Goal: Information Seeking & Learning: Understand process/instructions

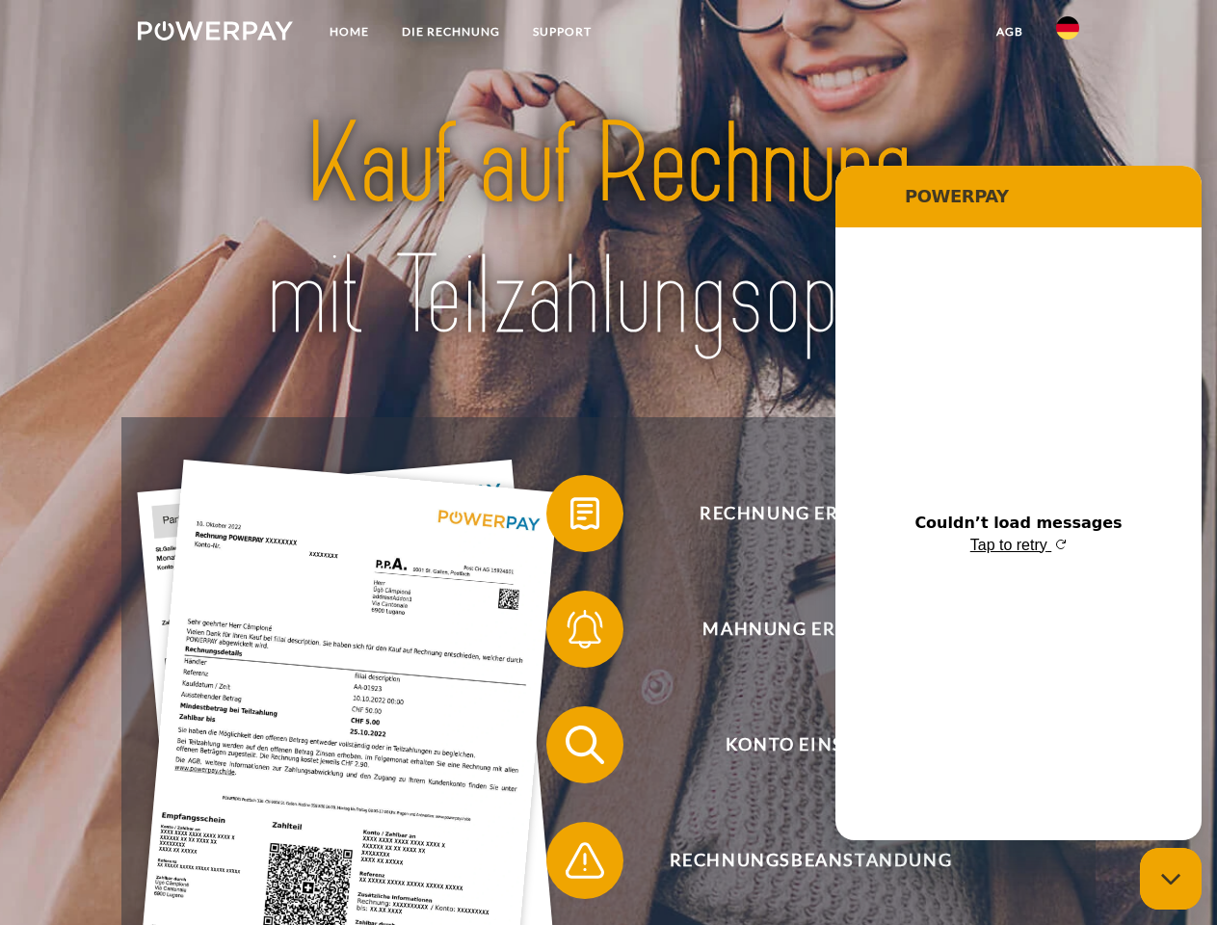
click at [215, 34] on img at bounding box center [215, 30] width 155 height 19
click at [1068, 34] on img at bounding box center [1067, 27] width 23 height 23
click at [1009, 32] on link "agb" at bounding box center [1010, 31] width 60 height 35
click at [570, 517] on span at bounding box center [556, 513] width 96 height 96
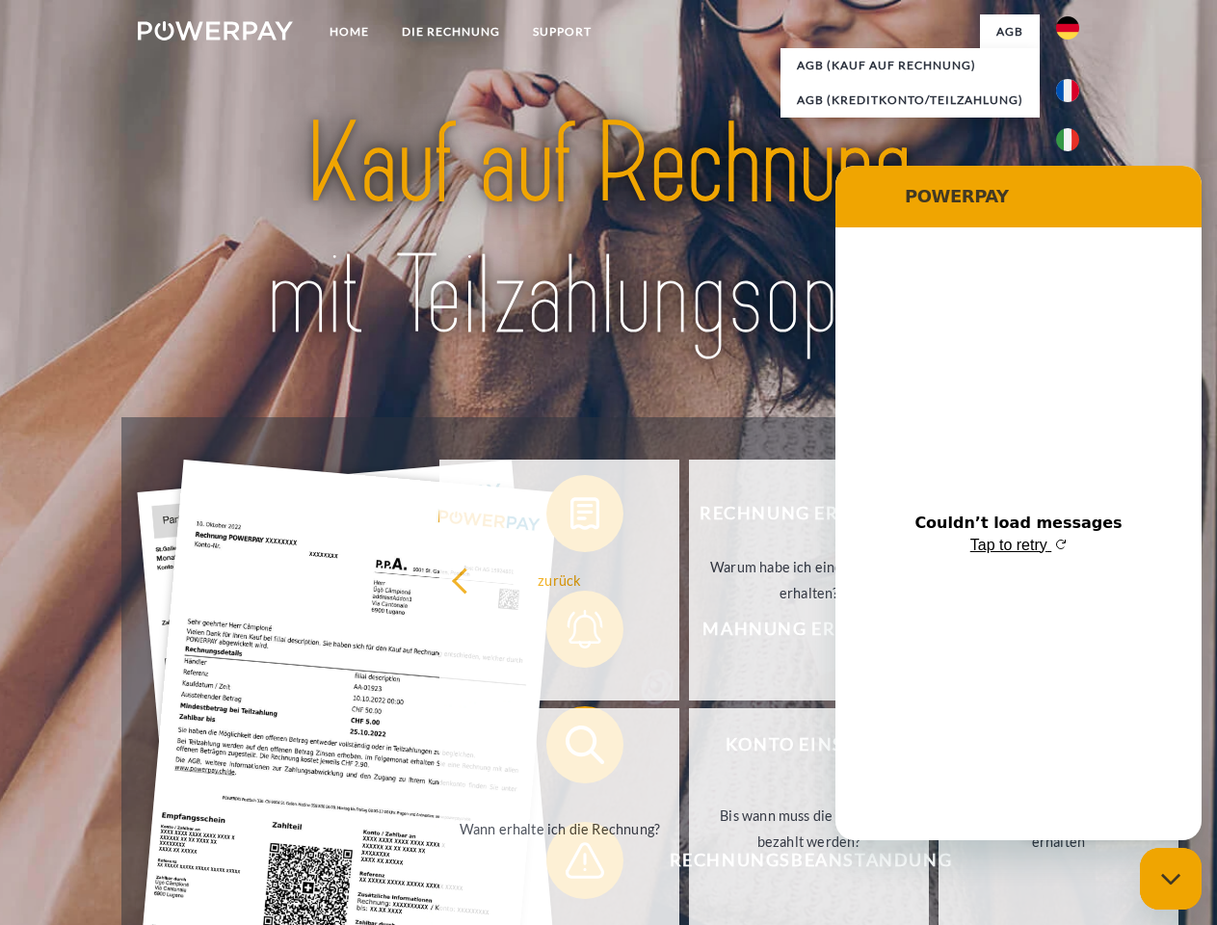
click at [570, 633] on div "Rechnung erhalten? Mahnung erhalten? Konto einsehen" at bounding box center [607, 802] width 973 height 771
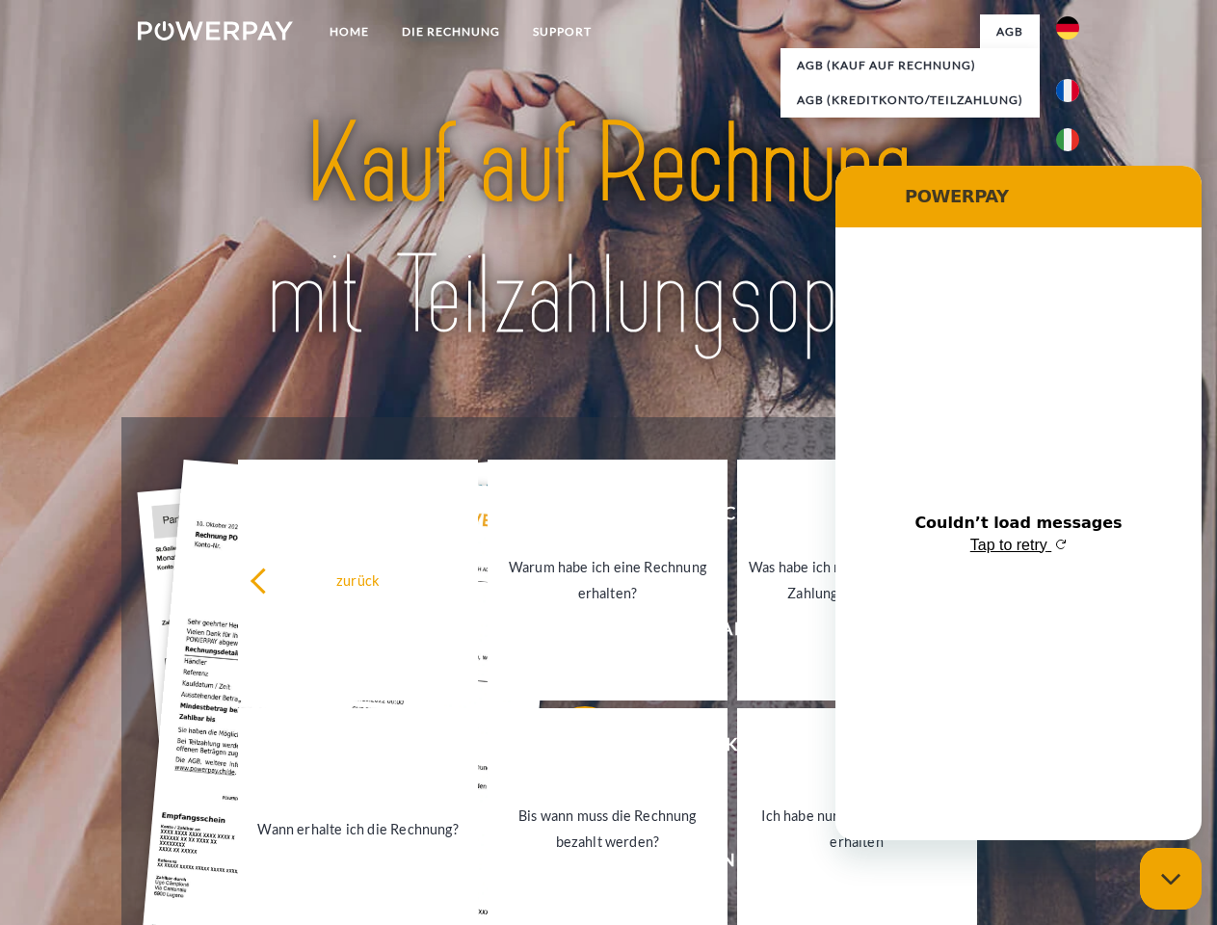
click at [570, 749] on link "Bis wann muss die Rechnung bezahlt werden?" at bounding box center [608, 828] width 240 height 241
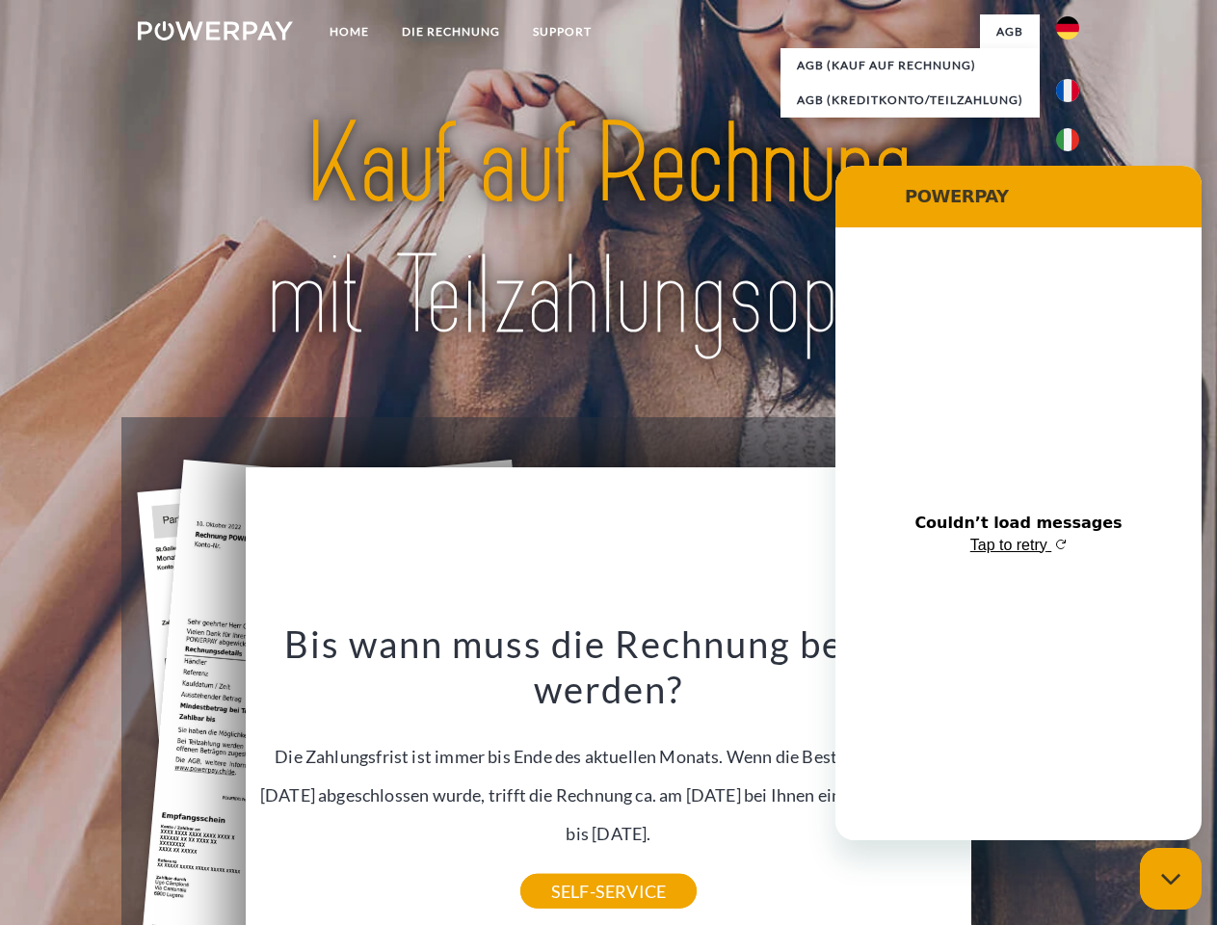
click at [570, 864] on div "Rechnung erhalten? Mahnung erhalten? Konto einsehen" at bounding box center [607, 802] width 973 height 771
click at [1171, 879] on icon "Close messaging window" at bounding box center [1171, 879] width 20 height 13
